Goal: Check status: Check status

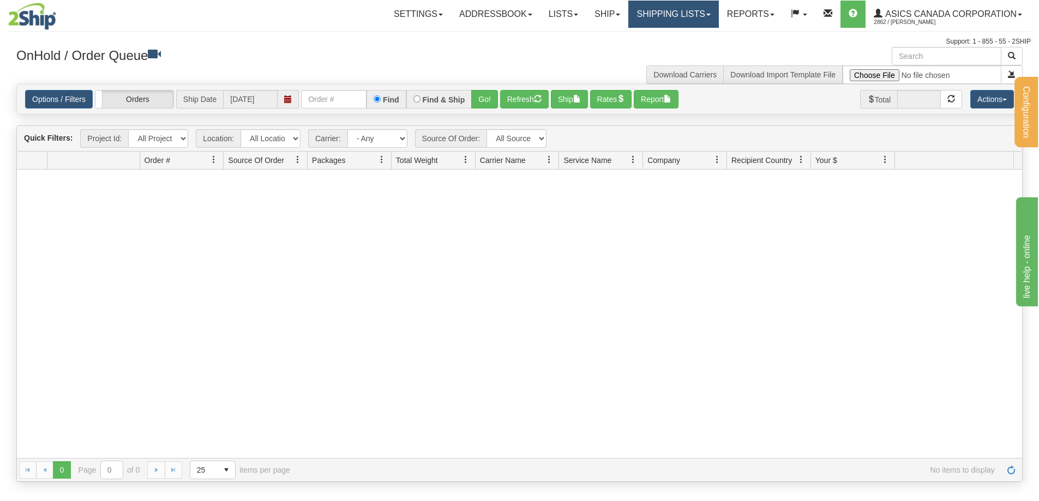
click at [652, 14] on link "Shipping lists" at bounding box center [673, 14] width 90 height 27
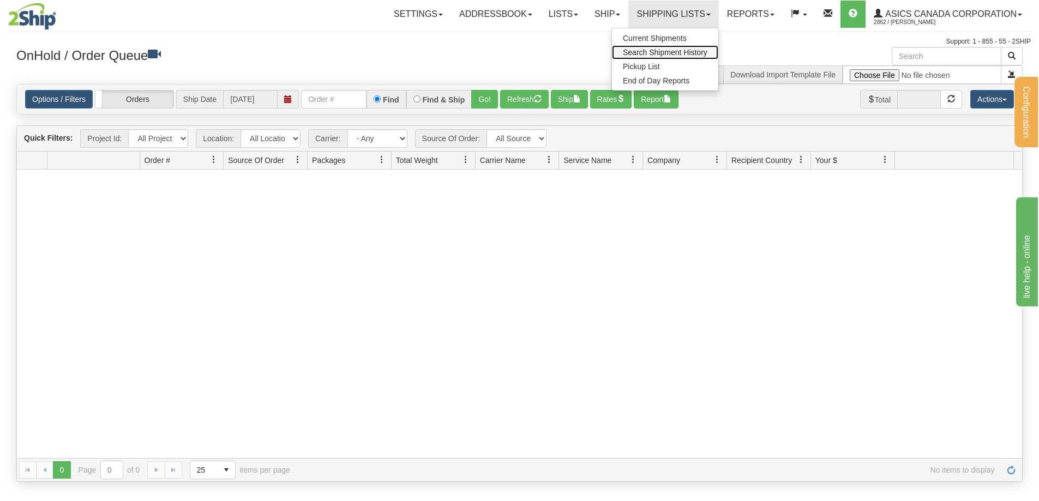
click at [640, 47] on link "Search Shipment History" at bounding box center [665, 52] width 106 height 14
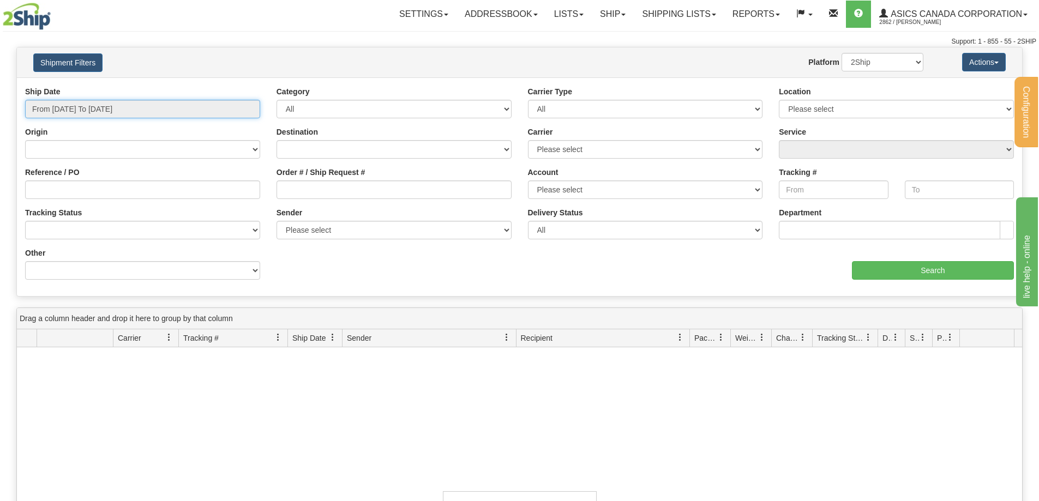
click at [113, 106] on input "From 09/14/2025 To 09/15/2025" at bounding box center [142, 109] width 235 height 19
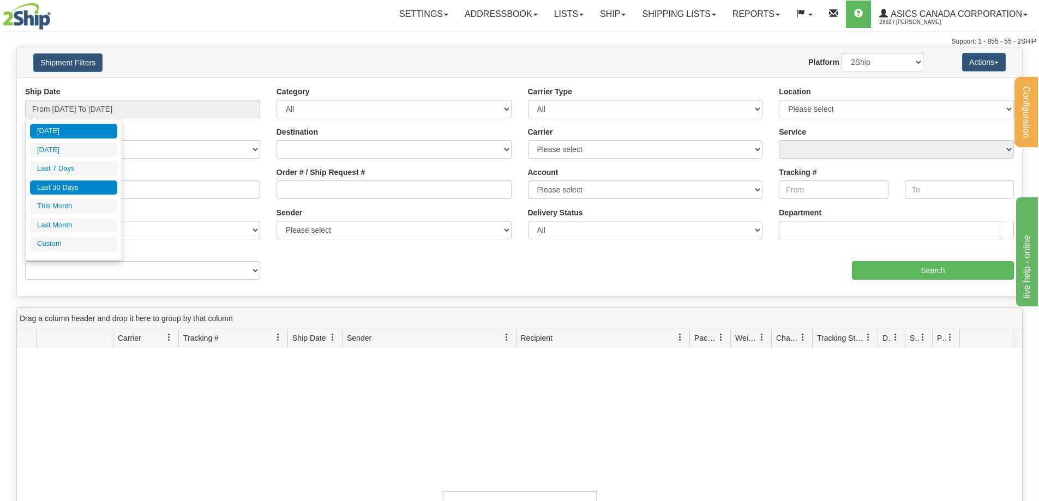
click at [79, 184] on li "Last 30 Days" at bounding box center [73, 188] width 87 height 15
type input "From 08/17/2025 To 09/15/2025"
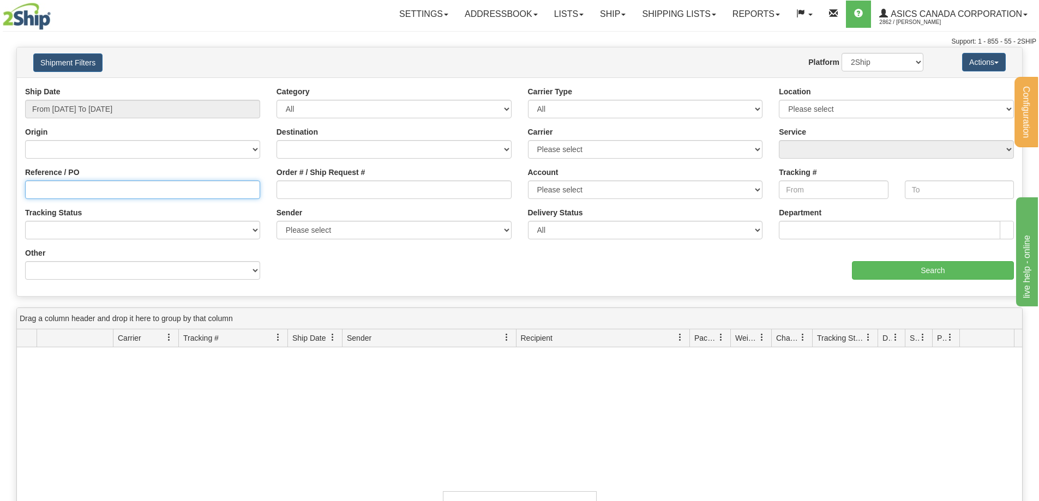
click at [63, 194] on input "Reference / PO" at bounding box center [142, 190] width 235 height 19
paste input "8040577952"
type input "8040577952"
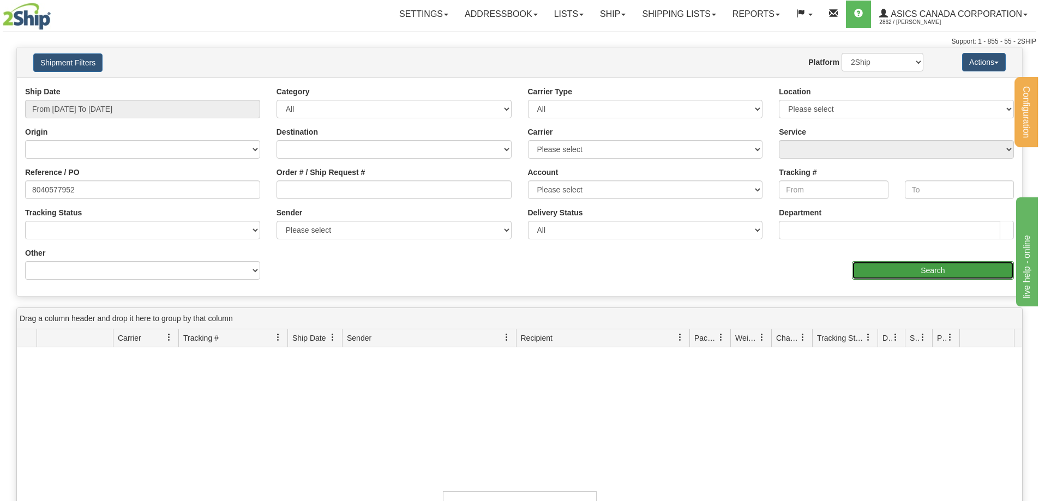
click at [915, 265] on input "Search" at bounding box center [933, 270] width 162 height 19
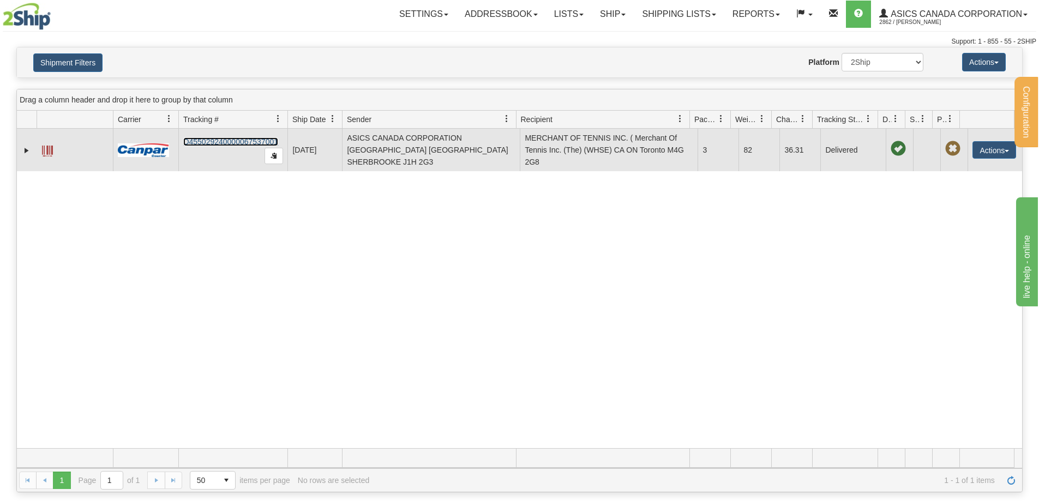
click at [223, 141] on link "D455029240000067537001" at bounding box center [230, 141] width 95 height 9
click at [25, 150] on link "Expand" at bounding box center [26, 150] width 11 height 11
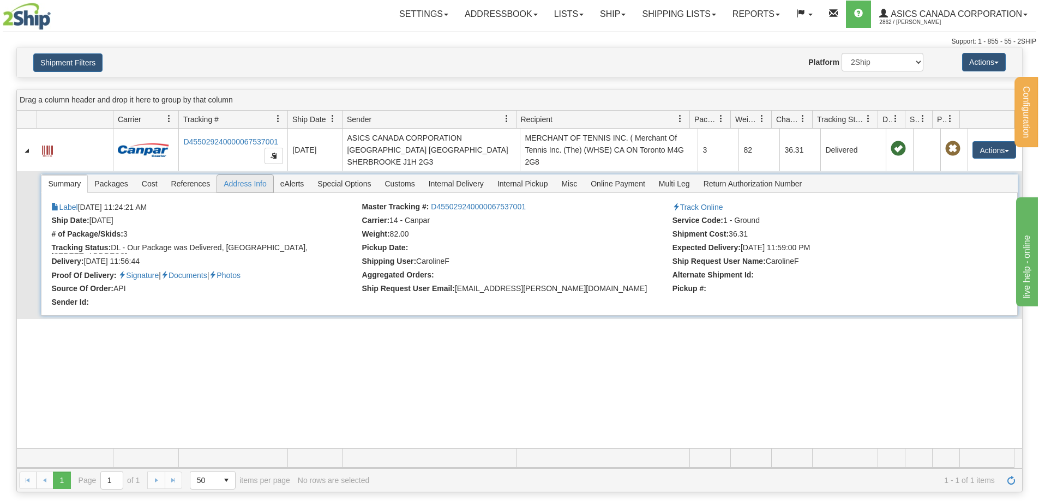
click at [241, 189] on span "Address Info" at bounding box center [245, 183] width 56 height 17
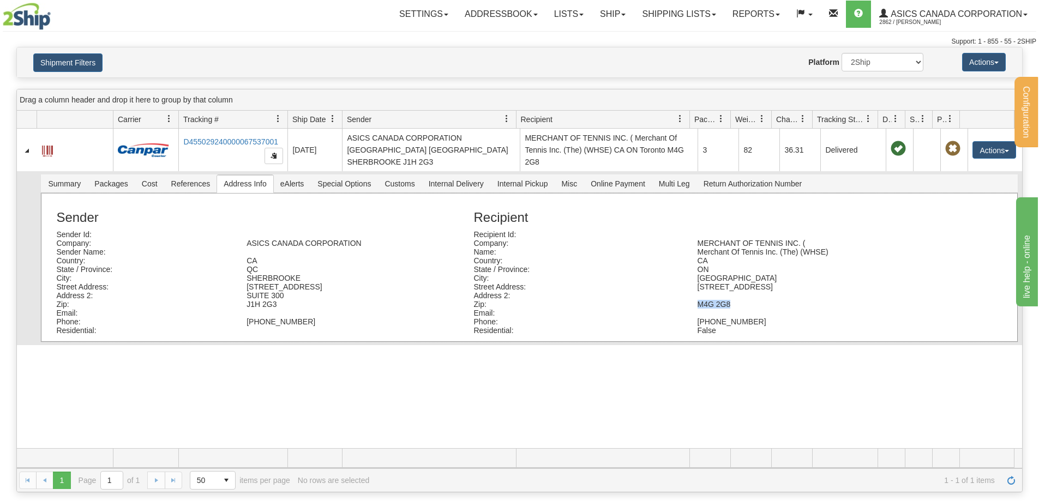
drag, startPoint x: 693, startPoint y: 303, endPoint x: 724, endPoint y: 303, distance: 31.1
click at [724, 303] on div "M4G 2G8" at bounding box center [802, 304] width 224 height 9
copy div "M4G 2G8"
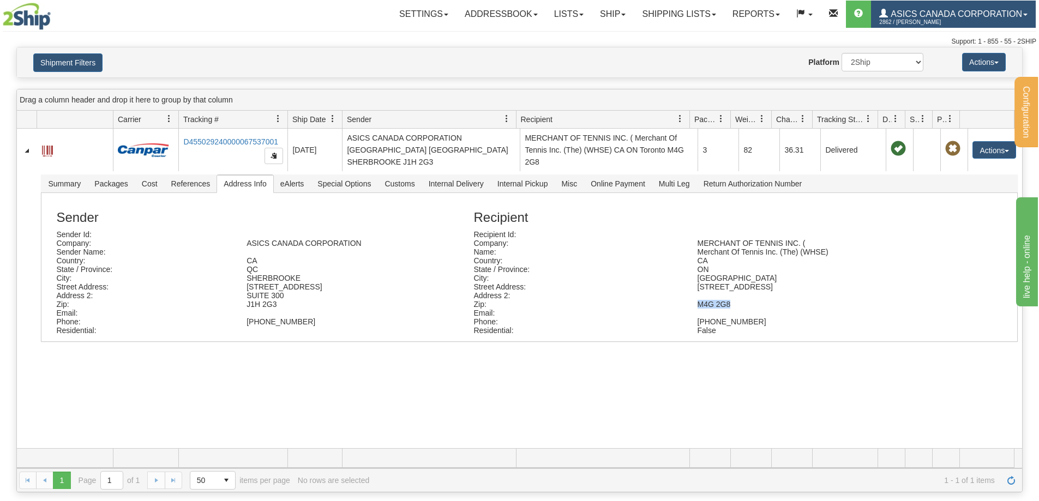
click at [984, 20] on link "ASICS CANADA CORPORATION 2862 / MARC BILODEAU" at bounding box center [953, 14] width 165 height 27
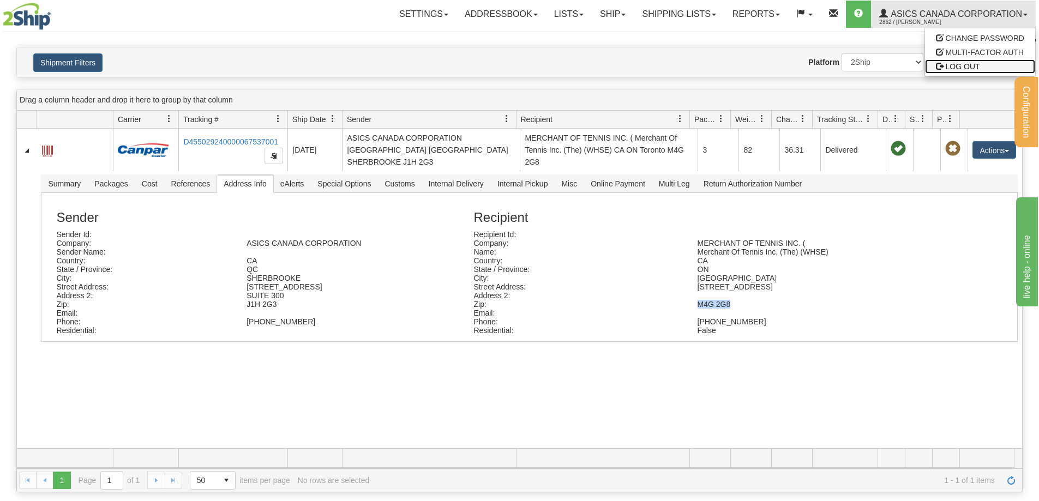
click at [951, 65] on span "LOG OUT" at bounding box center [963, 66] width 34 height 9
